Goal: Transaction & Acquisition: Purchase product/service

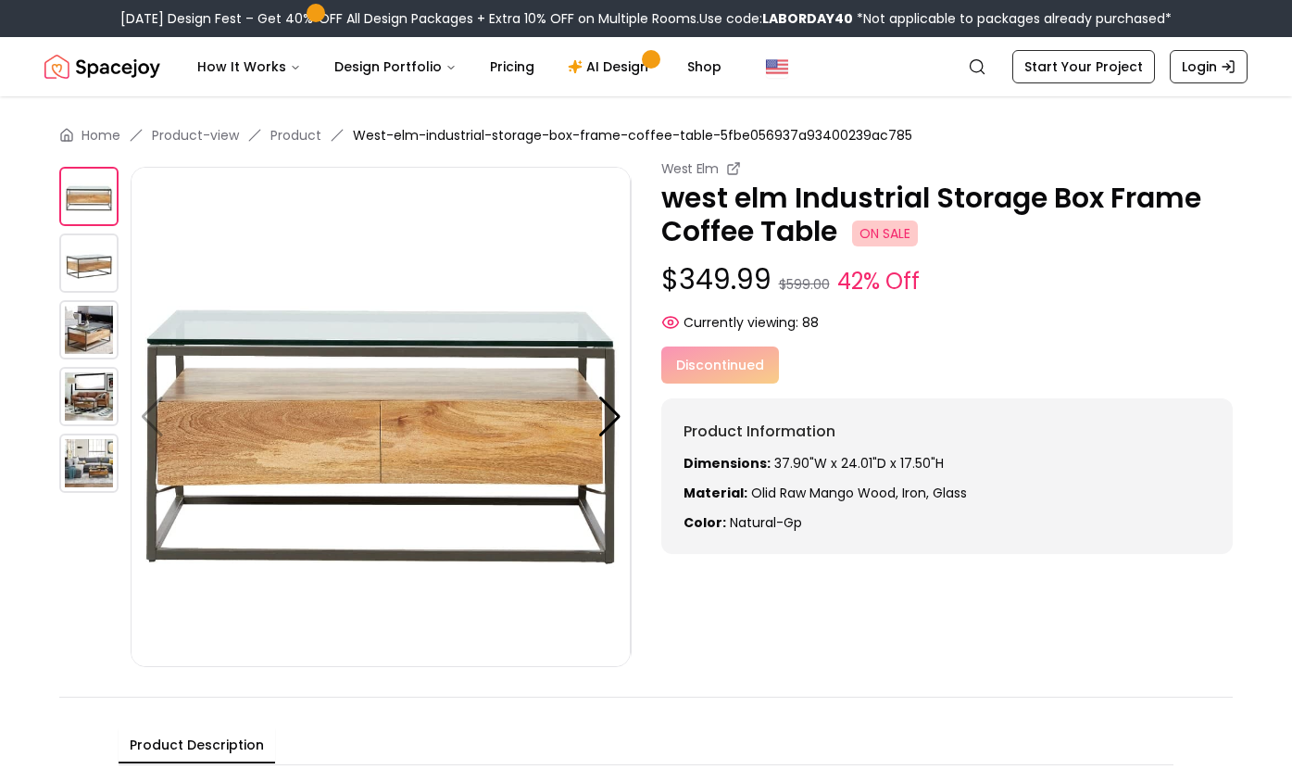
click at [110, 470] on img at bounding box center [88, 463] width 59 height 59
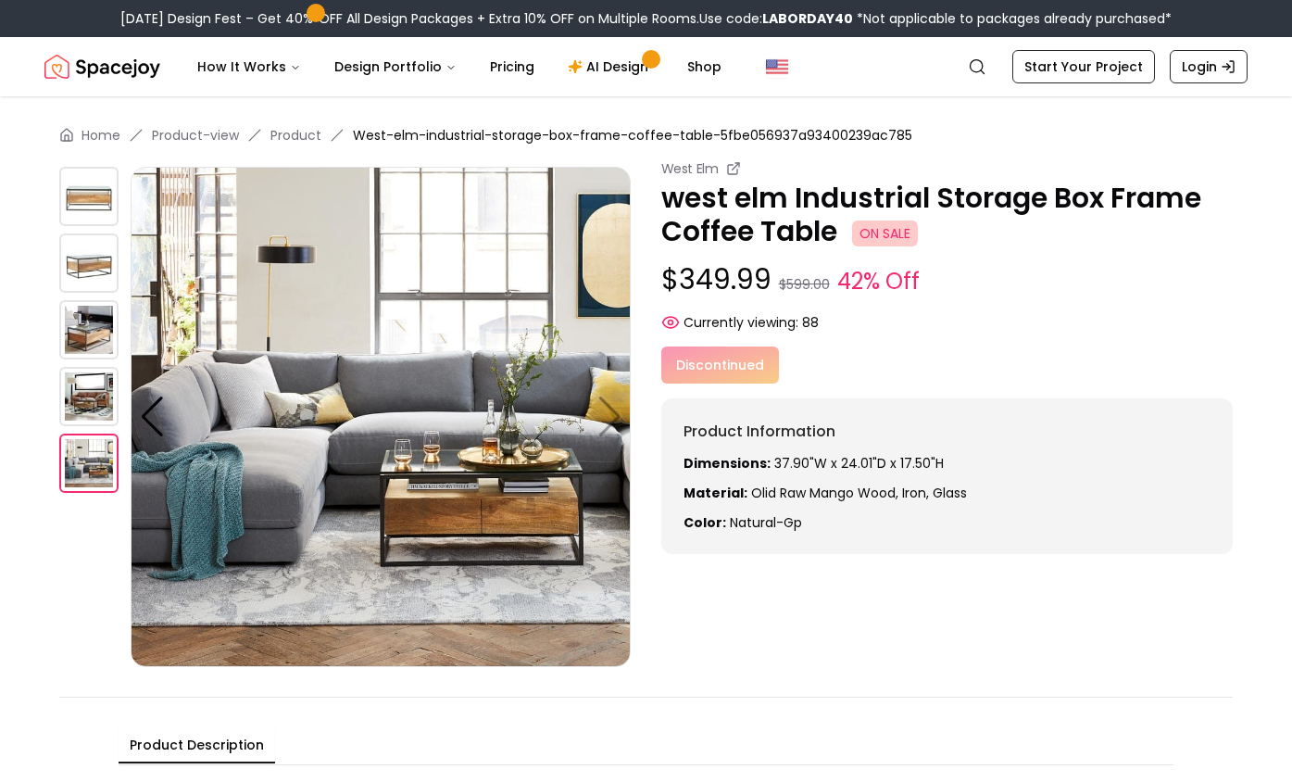
click at [89, 412] on img at bounding box center [88, 396] width 59 height 59
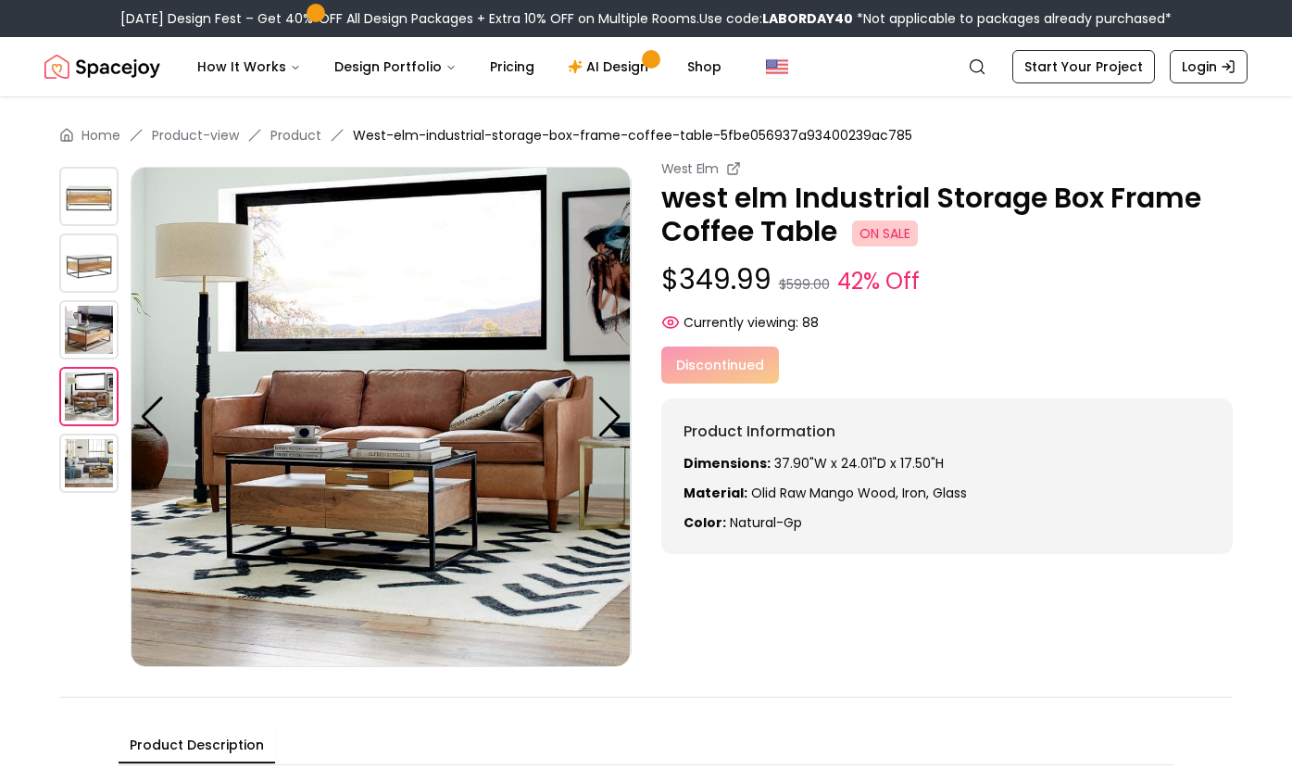
click at [100, 330] on img at bounding box center [88, 329] width 59 height 59
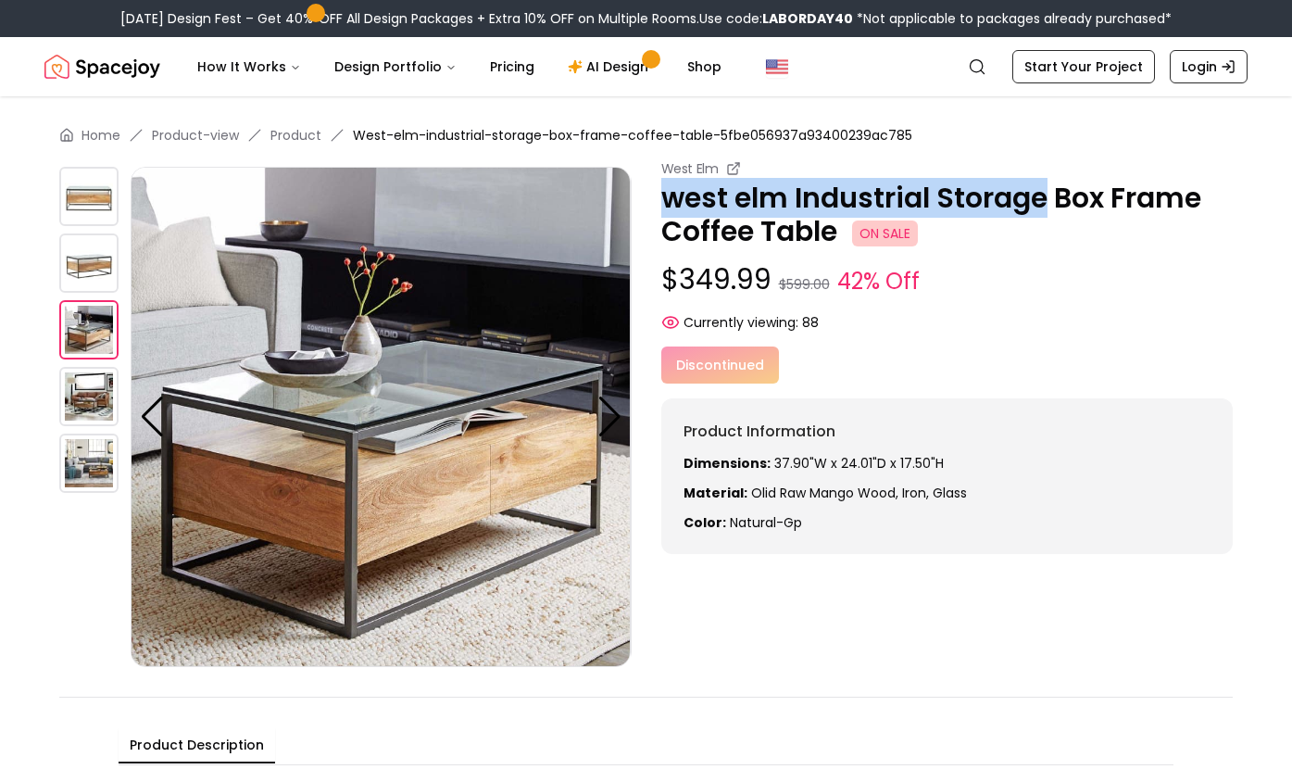
drag, startPoint x: 662, startPoint y: 196, endPoint x: 1050, endPoint y: 197, distance: 387.2
click at [1050, 197] on p "west elm Industrial Storage Box Frame Coffee Table ON SALE" at bounding box center [947, 215] width 572 height 67
copy p "west elm Industrial Storage"
click at [78, 391] on img at bounding box center [88, 396] width 59 height 59
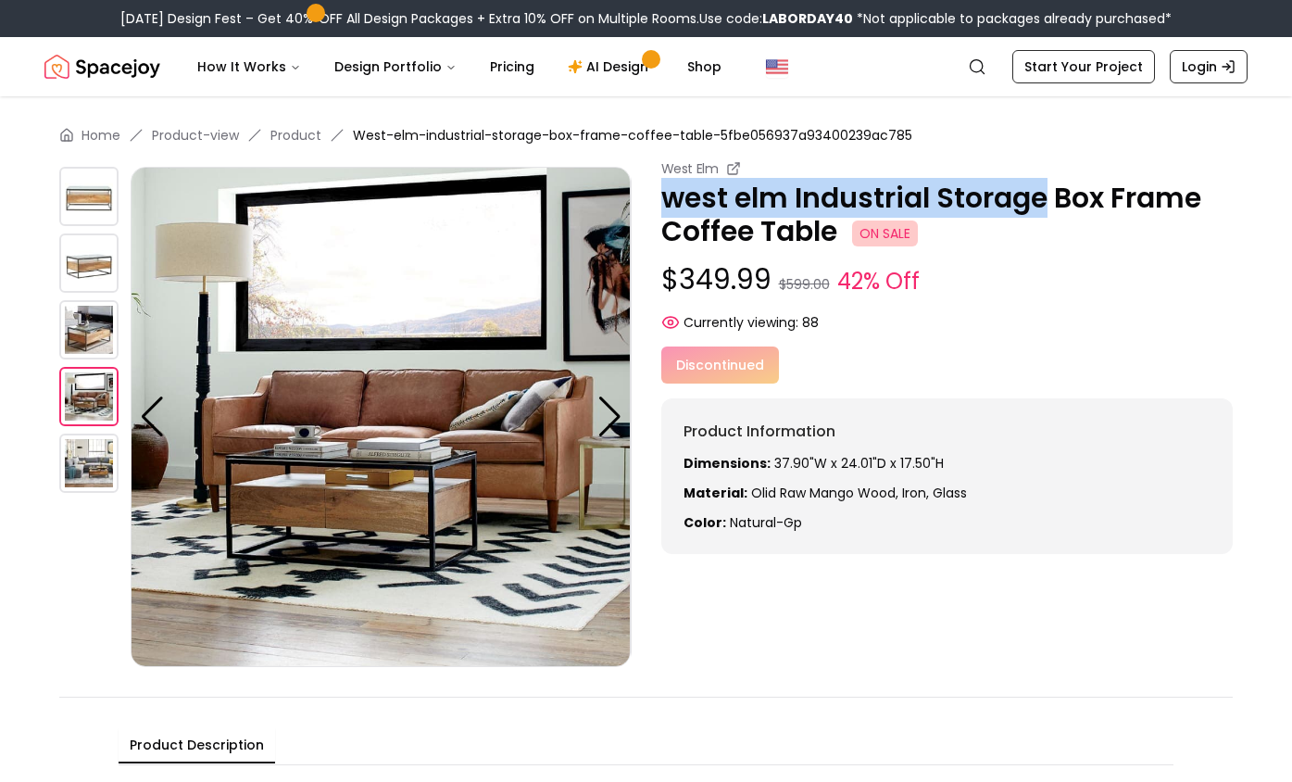
click at [74, 484] on img at bounding box center [88, 463] width 59 height 59
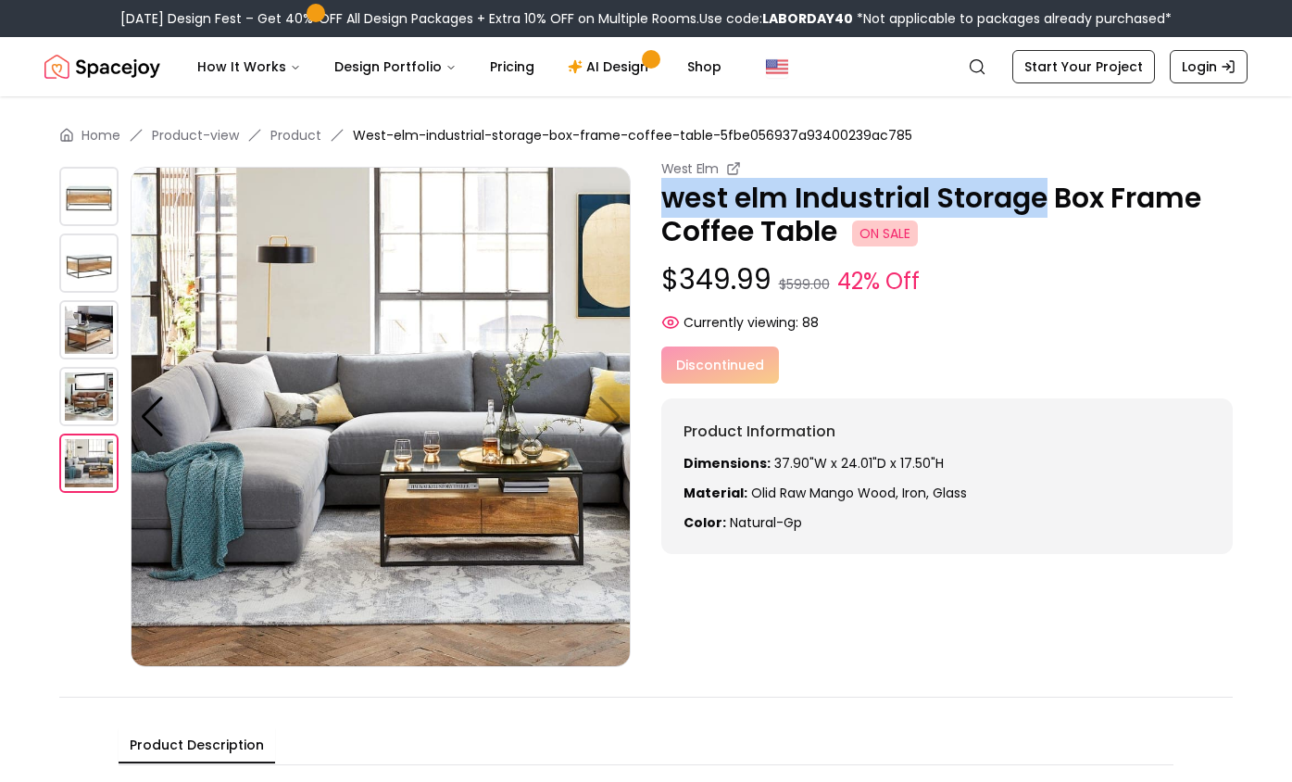
click at [82, 346] on img at bounding box center [88, 329] width 59 height 59
